Goal: Task Accomplishment & Management: Use online tool/utility

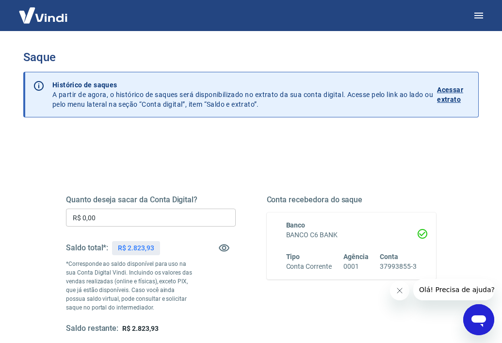
click at [145, 245] on p "R$ 2.823,93" at bounding box center [136, 248] width 36 height 10
copy p "2.823,93"
click at [108, 214] on input "R$ 0,00" at bounding box center [151, 218] width 170 height 18
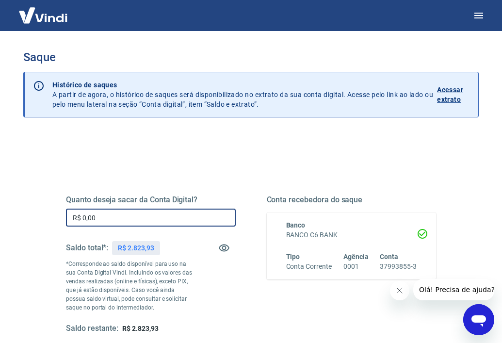
paste input "2.823,93"
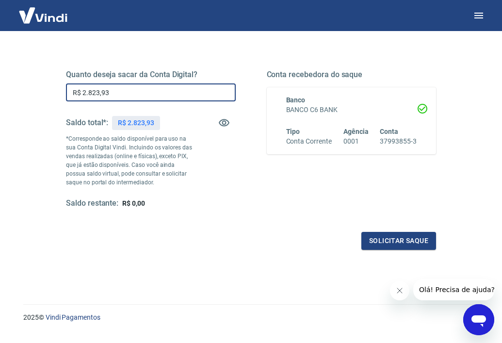
scroll to position [128, 0]
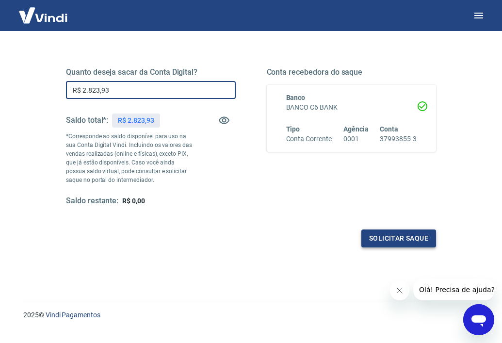
type input "R$ 2.823,93"
click at [375, 235] on button "Solicitar saque" at bounding box center [399, 239] width 75 height 18
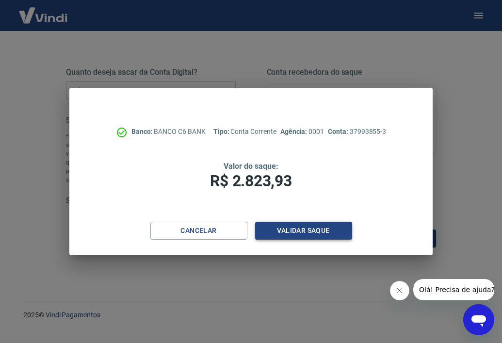
click at [312, 227] on button "Validar saque" at bounding box center [303, 231] width 97 height 18
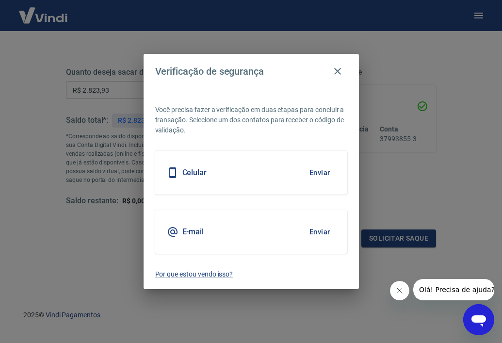
click at [322, 171] on button "Enviar" at bounding box center [320, 173] width 32 height 20
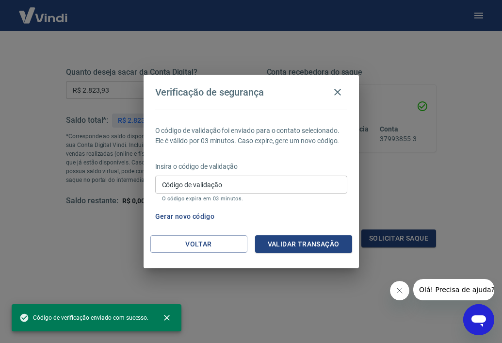
click at [258, 182] on input "Código de validação" at bounding box center [251, 185] width 192 height 18
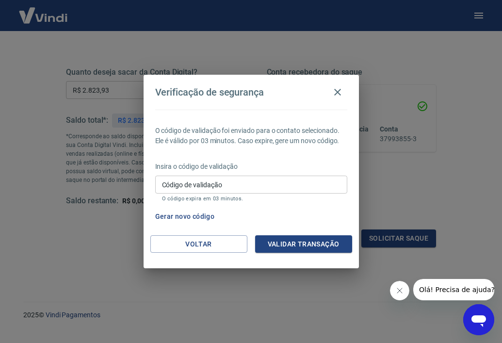
click at [269, 162] on p "Insira o código de validação" at bounding box center [251, 167] width 192 height 10
click at [203, 218] on button "Gerar novo código" at bounding box center [184, 217] width 67 height 18
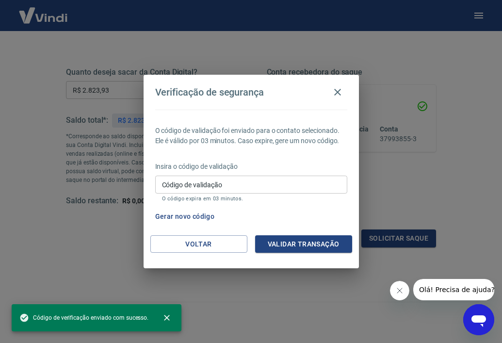
click at [218, 187] on input "Código de validação" at bounding box center [251, 185] width 192 height 18
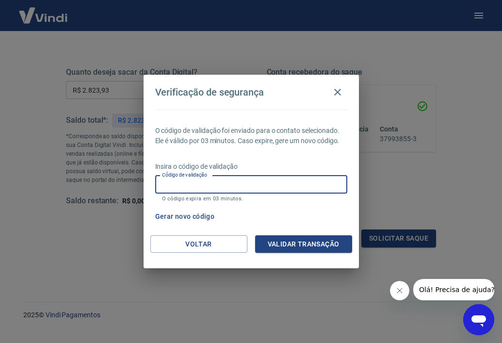
click at [219, 184] on input "Código de validação" at bounding box center [251, 185] width 192 height 18
click at [199, 246] on button "Voltar" at bounding box center [198, 244] width 97 height 18
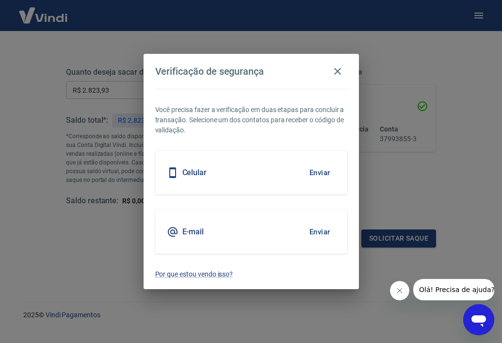
click at [323, 234] on button "Enviar" at bounding box center [320, 232] width 32 height 20
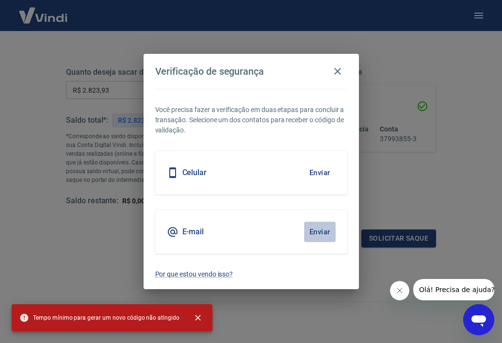
click at [323, 234] on button "Enviar" at bounding box center [320, 232] width 32 height 20
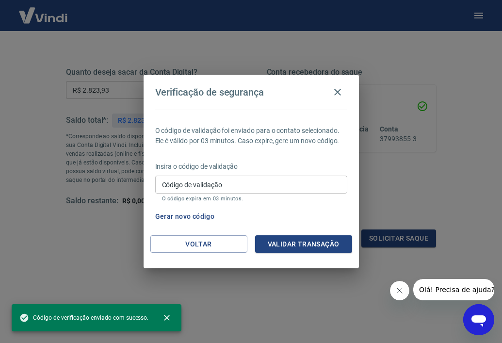
click at [284, 184] on input "Código de validação" at bounding box center [251, 185] width 192 height 18
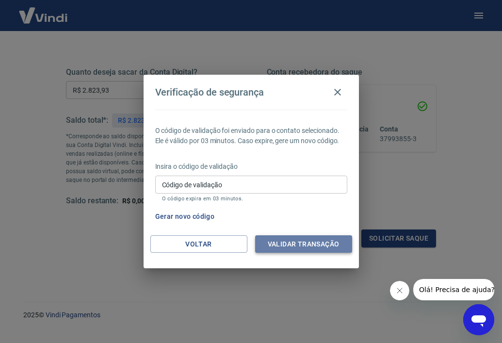
click at [313, 240] on button "Validar transação" at bounding box center [303, 244] width 97 height 18
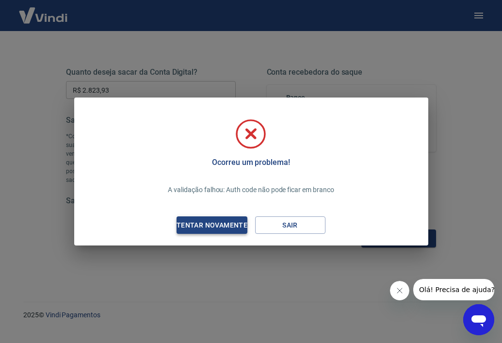
click at [236, 230] on div "Tentar novamente" at bounding box center [212, 225] width 94 height 12
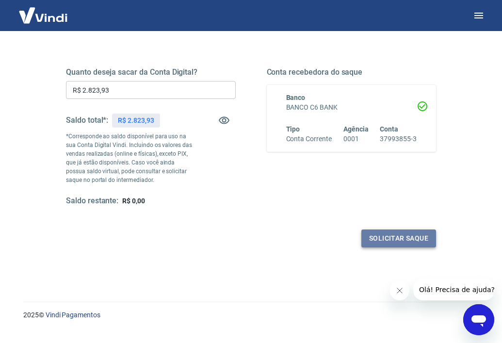
click at [374, 235] on button "Solicitar saque" at bounding box center [399, 239] width 75 height 18
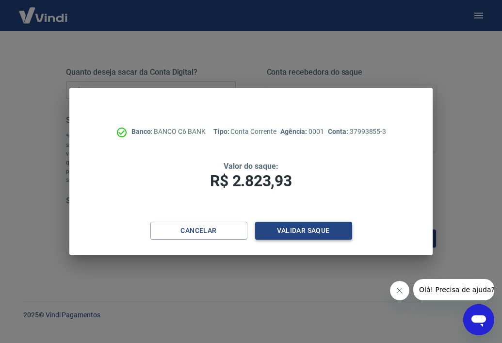
click at [313, 226] on button "Validar saque" at bounding box center [303, 231] width 97 height 18
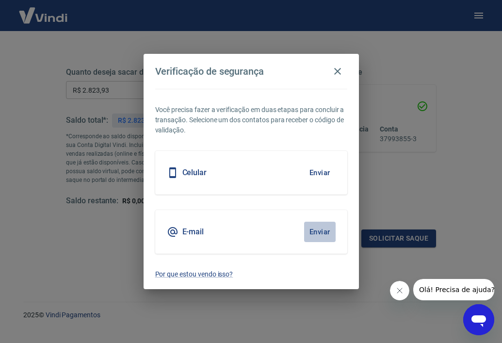
click at [316, 238] on button "Enviar" at bounding box center [320, 232] width 32 height 20
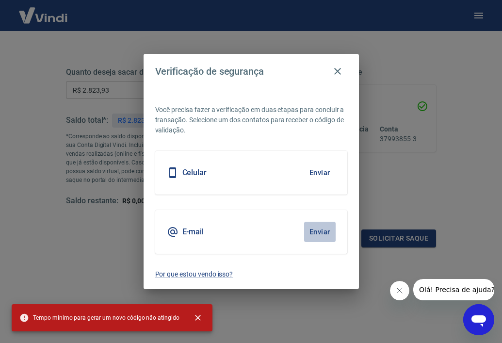
click at [316, 238] on button "Enviar" at bounding box center [320, 232] width 32 height 20
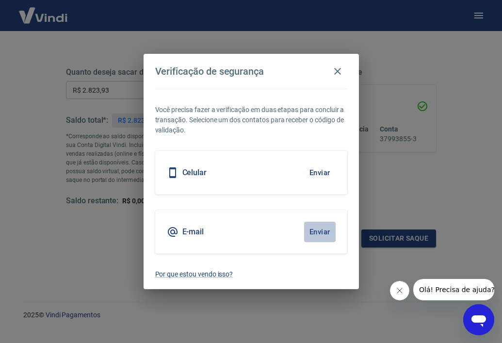
click at [316, 238] on button "Enviar" at bounding box center [320, 232] width 32 height 20
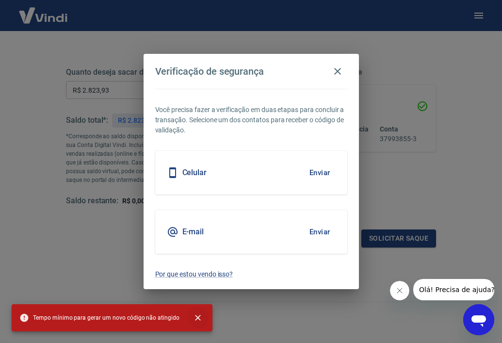
click at [197, 311] on button "close" at bounding box center [197, 317] width 21 height 21
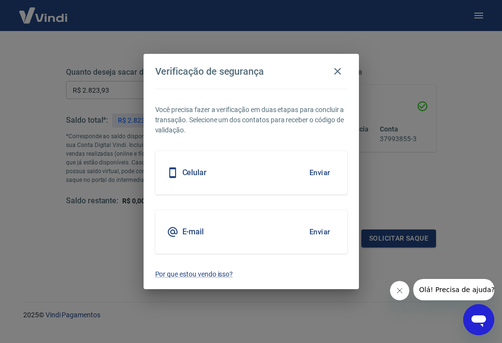
click at [193, 320] on div "Verificação de segurança Você precisa fazer a verificação em duas etapas para c…" at bounding box center [251, 171] width 502 height 343
click at [316, 174] on button "Enviar" at bounding box center [320, 173] width 32 height 20
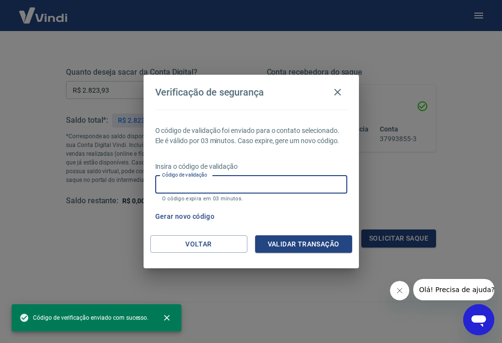
click at [316, 177] on input "Código de validação" at bounding box center [251, 185] width 192 height 18
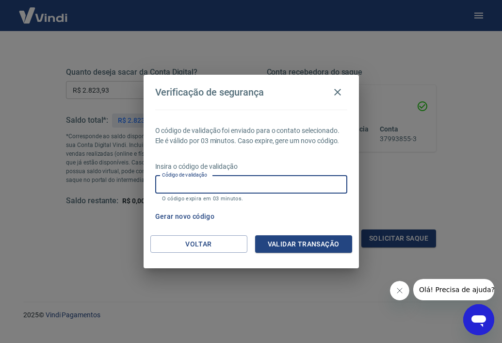
click at [315, 177] on input "Código de validação" at bounding box center [251, 185] width 192 height 18
click at [166, 190] on input "Código de validação" at bounding box center [251, 185] width 192 height 18
type input "094227"
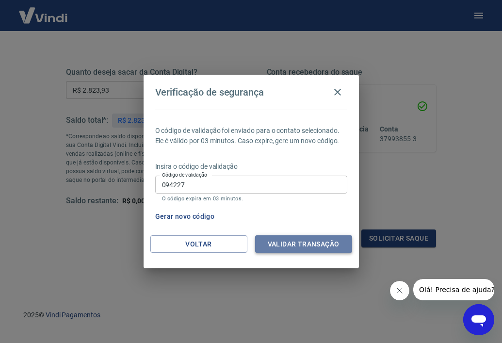
click at [276, 246] on button "Validar transação" at bounding box center [303, 244] width 97 height 18
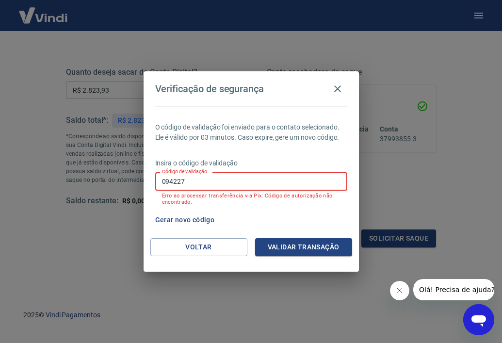
click at [251, 186] on input "094227" at bounding box center [251, 181] width 192 height 18
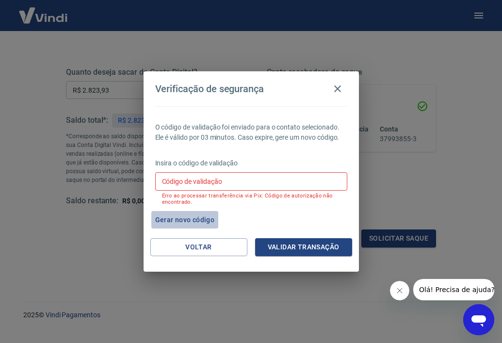
click at [203, 216] on button "Gerar novo código" at bounding box center [184, 220] width 67 height 18
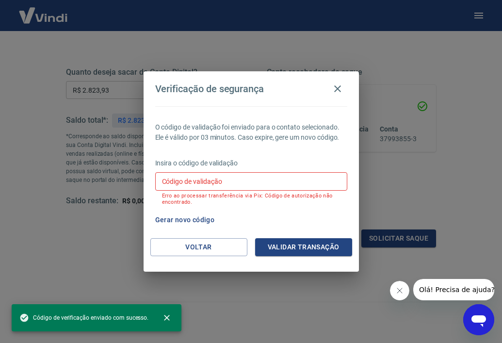
click at [203, 216] on button "Gerar novo código" at bounding box center [184, 220] width 67 height 18
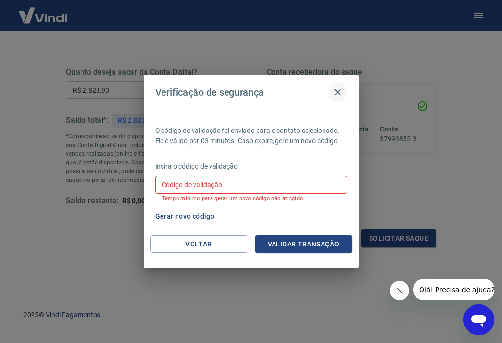
click at [340, 87] on icon "button" at bounding box center [338, 92] width 12 height 12
